Goal: Transaction & Acquisition: Purchase product/service

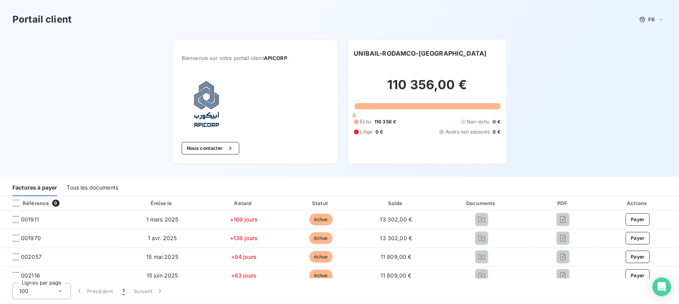
click at [89, 187] on div "Tous les documents" at bounding box center [93, 188] width 52 height 16
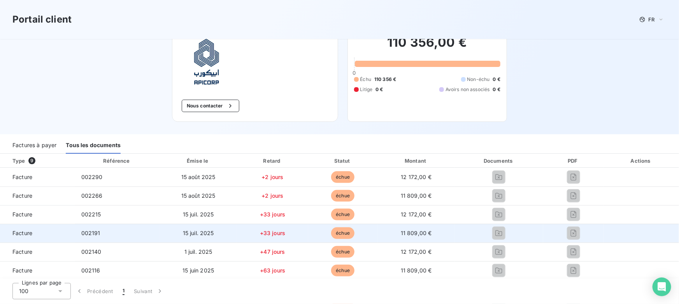
scroll to position [35, 0]
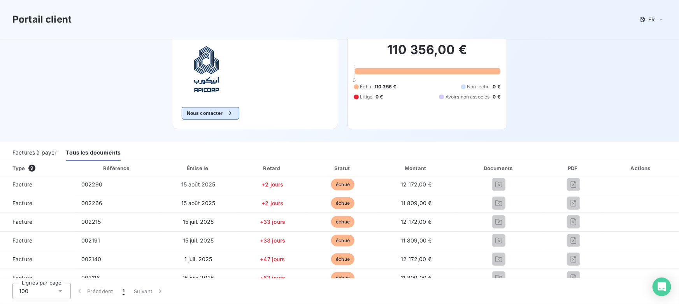
click at [223, 111] on div "button" at bounding box center [229, 113] width 12 height 8
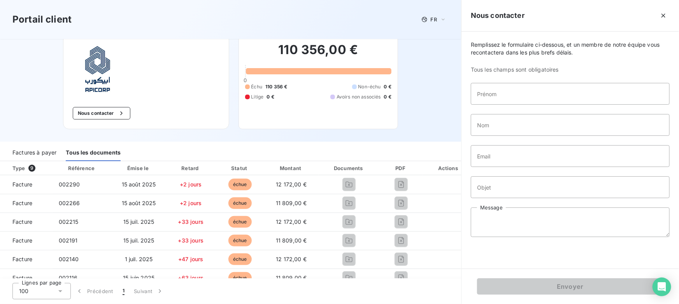
click at [233, 99] on div "Bienvenue sur votre portail client APICORP . Nous contacter UNIBAIL-RODAMCO-WES…" at bounding box center [231, 73] width 360 height 138
click at [663, 15] on icon "button" at bounding box center [664, 16] width 4 height 4
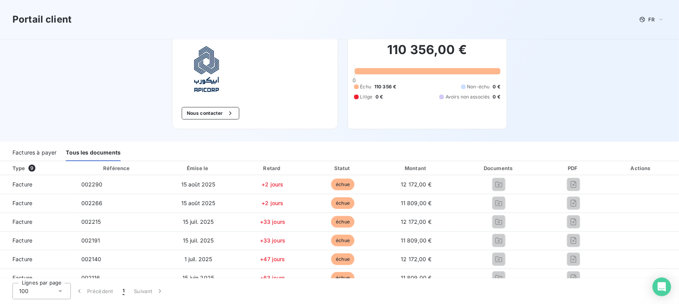
click at [28, 152] on div "Factures à payer" at bounding box center [34, 153] width 44 height 16
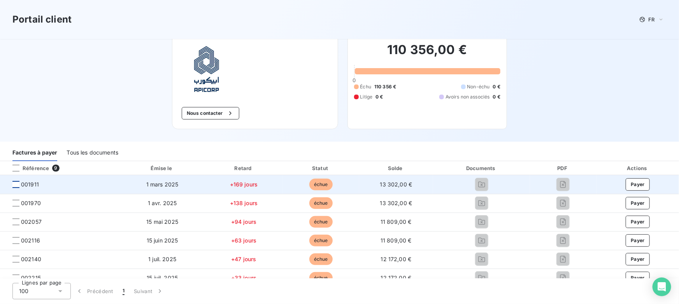
click at [16, 184] on div at bounding box center [15, 184] width 7 height 7
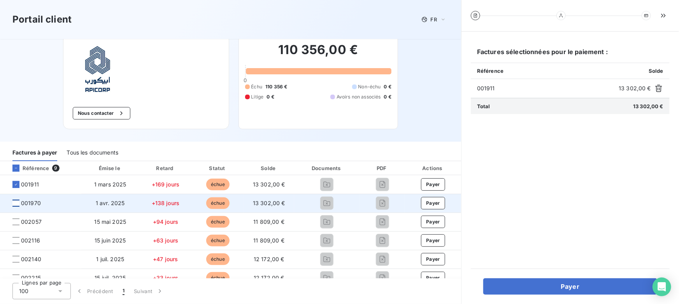
click at [16, 203] on div at bounding box center [15, 203] width 7 height 7
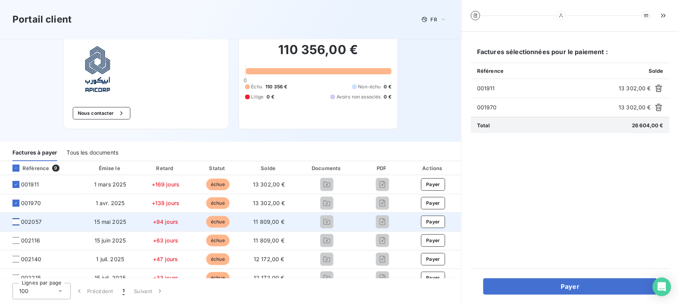
click at [16, 221] on div at bounding box center [15, 221] width 7 height 7
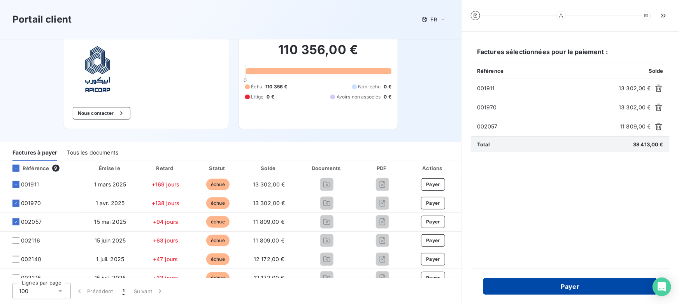
click at [533, 285] on button "Payer" at bounding box center [571, 286] width 174 height 16
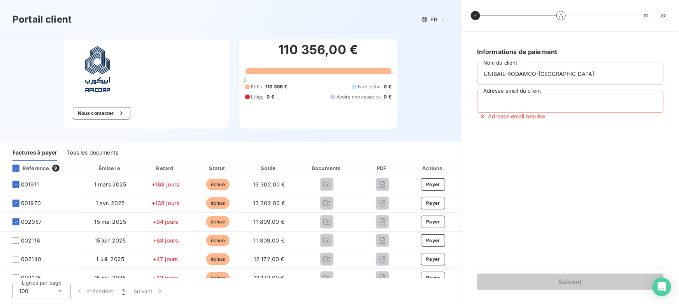
click at [502, 108] on input "Adresse email du client" at bounding box center [570, 102] width 187 height 22
type input "valentin@leanpay.fr"
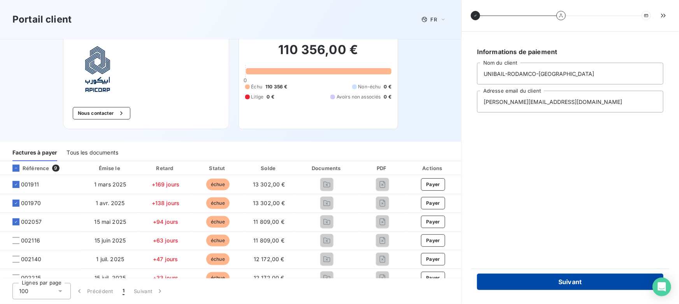
click at [538, 283] on button "Suivant" at bounding box center [570, 282] width 187 height 16
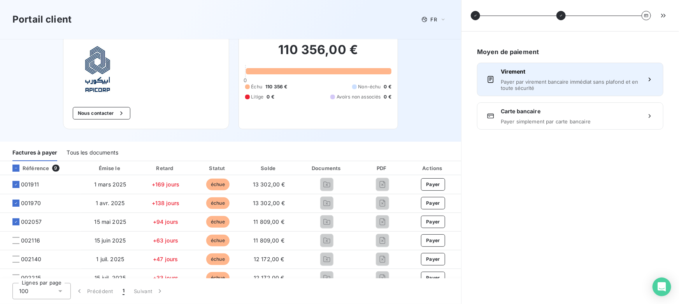
click at [530, 79] on span "Payer par virement bancaire immédiat sans plafond et en toute sécurité" at bounding box center [570, 85] width 139 height 12
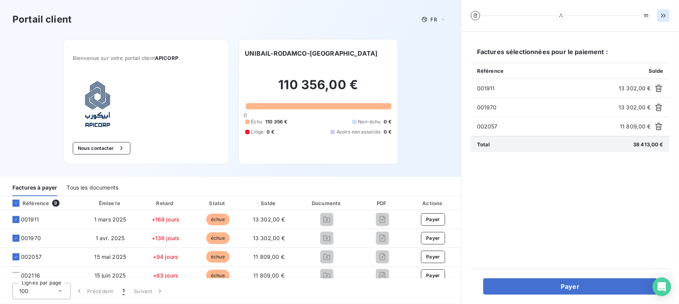
click at [668, 17] on button "button" at bounding box center [664, 15] width 12 height 12
